Goal: Information Seeking & Learning: Learn about a topic

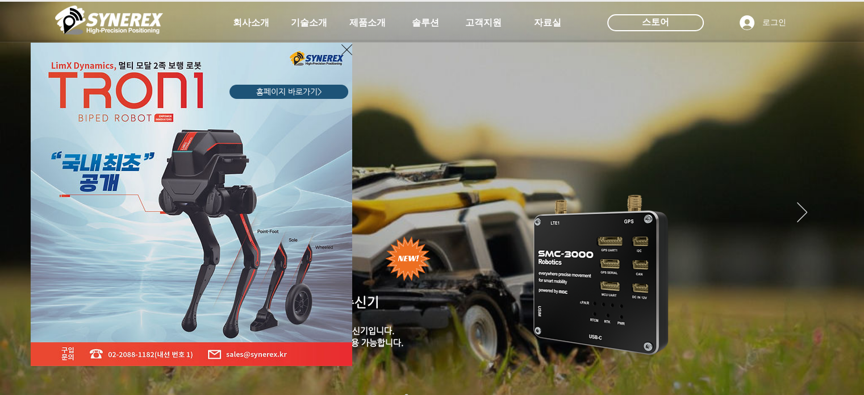
click at [345, 20] on div "LimX Dinamics" at bounding box center [432, 197] width 864 height 395
click at [356, 22] on div "LimX Dinamics" at bounding box center [432, 197] width 864 height 395
click at [368, 19] on div "LimX Dinamics" at bounding box center [432, 197] width 864 height 395
click at [343, 53] on icon "사이트로 돌아가기" at bounding box center [346, 49] width 11 height 11
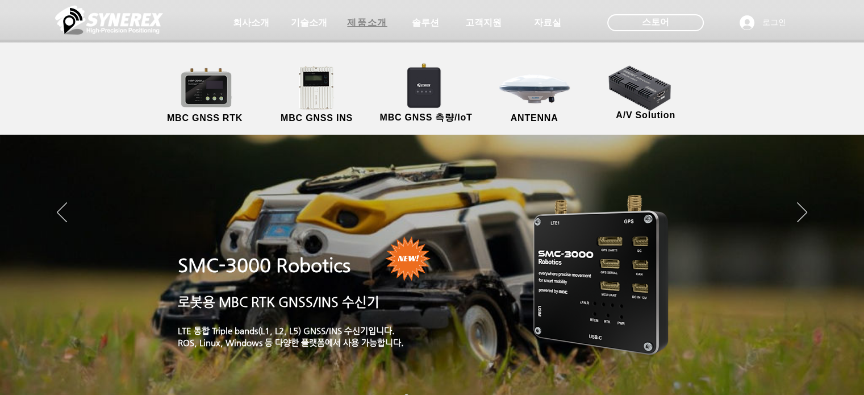
click at [368, 20] on span "제품소개" at bounding box center [367, 23] width 40 height 12
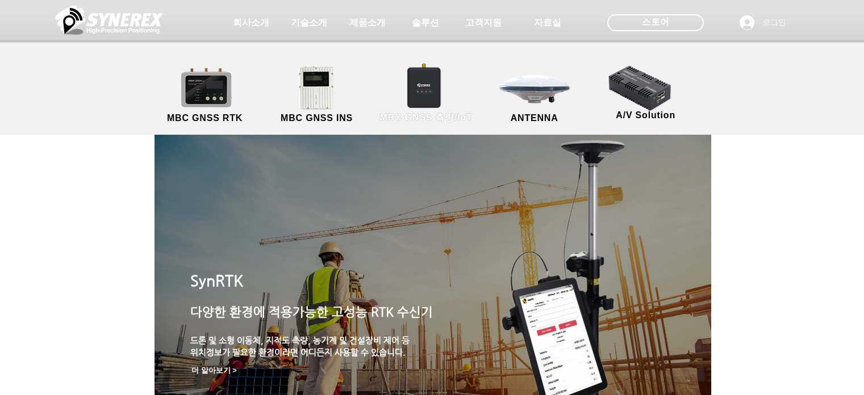
click at [427, 83] on link "MBC GNSS 측량/IoT" at bounding box center [426, 95] width 111 height 60
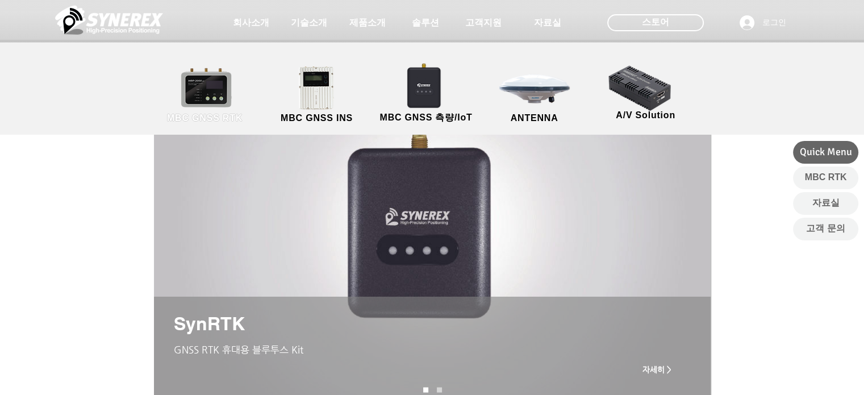
click at [231, 83] on link "MBC GNSS RTK" at bounding box center [205, 95] width 102 height 60
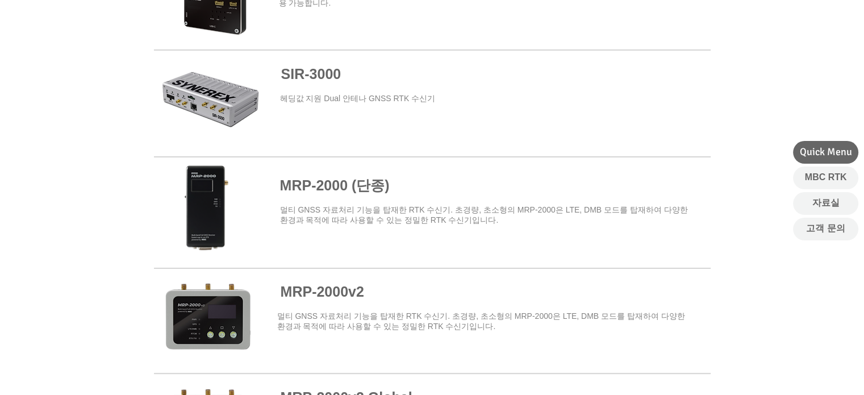
scroll to position [511, 0]
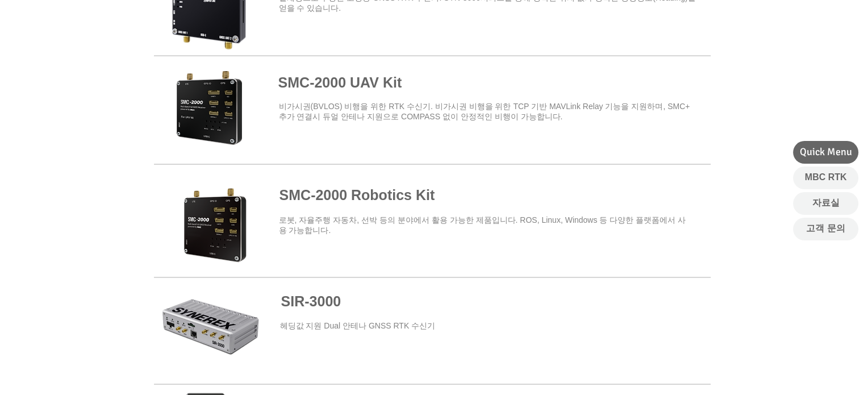
click at [389, 190] on span at bounding box center [432, 215] width 557 height 99
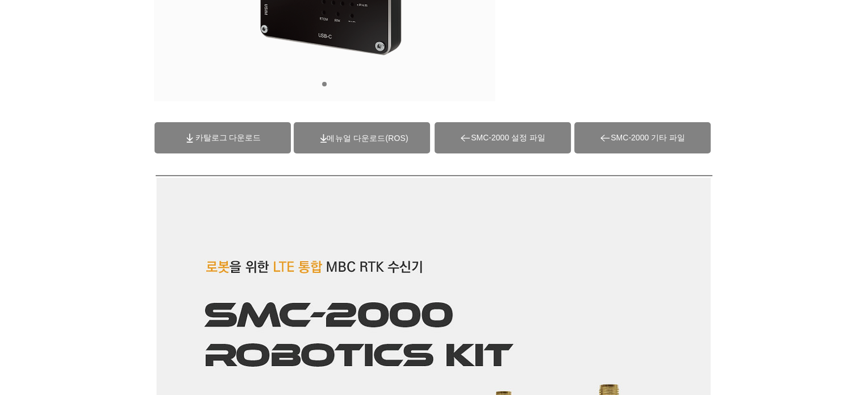
scroll to position [227, 0]
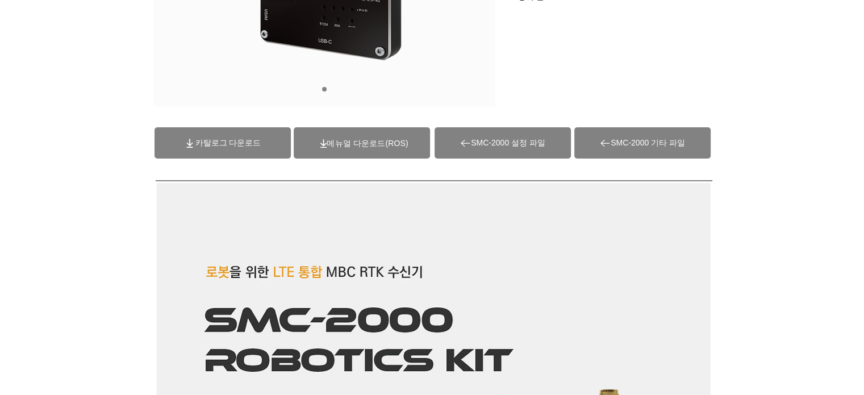
click at [241, 140] on span "카탈로그 다운로드" at bounding box center [228, 143] width 66 height 10
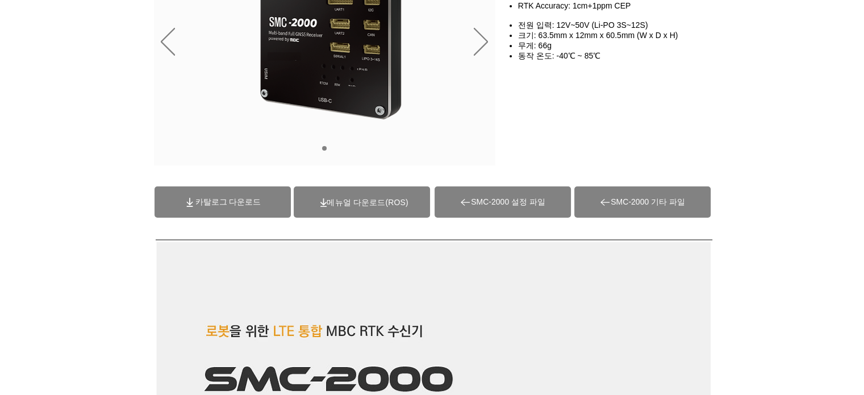
scroll to position [57, 0]
